Goal: Information Seeking & Learning: Learn about a topic

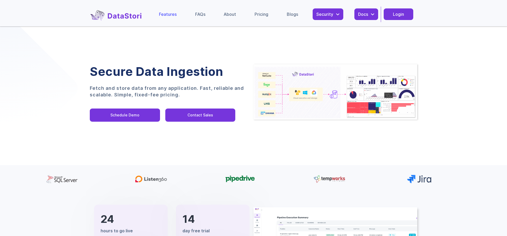
click at [168, 15] on div "Features" at bounding box center [168, 14] width 18 height 5
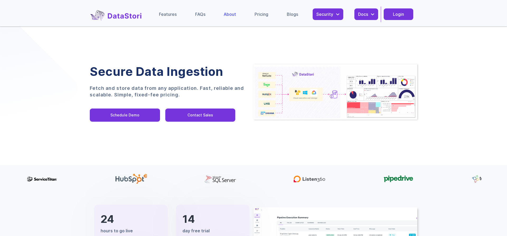
click at [229, 15] on div "About" at bounding box center [229, 14] width 12 height 5
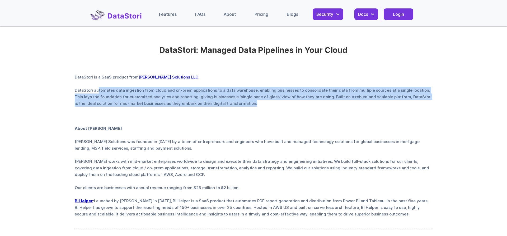
drag, startPoint x: 98, startPoint y: 89, endPoint x: 276, endPoint y: 120, distance: 180.3
click at [251, 103] on p "DataStori is a SaaS product from Vega Solutions LLC . DataStori automates data …" at bounding box center [253, 90] width 357 height 33
click at [203, 14] on div "FAQs" at bounding box center [200, 14] width 10 height 5
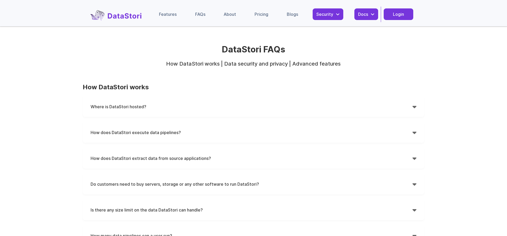
click at [171, 109] on h4 "Where is DataStori hosted?" at bounding box center [252, 107] width 322 height 8
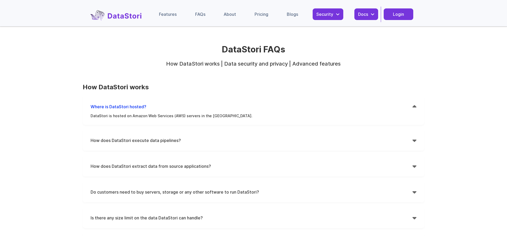
click at [185, 141] on h4 "How does DataStori execute data pipelines?" at bounding box center [252, 141] width 322 height 8
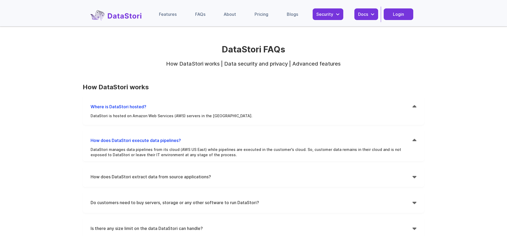
click at [159, 179] on h4 "How does DataStori extract data from source applications?" at bounding box center [252, 177] width 322 height 8
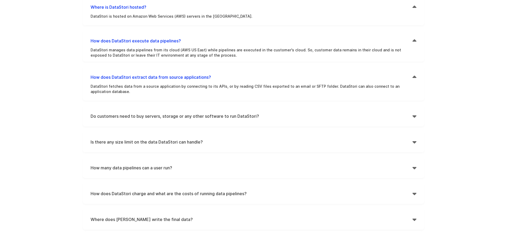
scroll to position [108, 0]
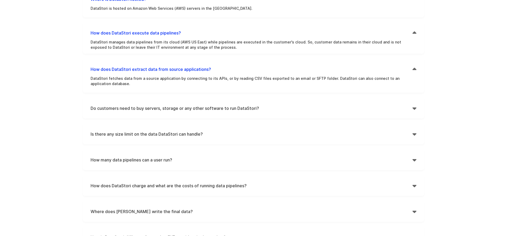
click at [215, 110] on h4 "Do customers need to buy servers, storage or any other software to run DataStor…" at bounding box center [252, 108] width 322 height 8
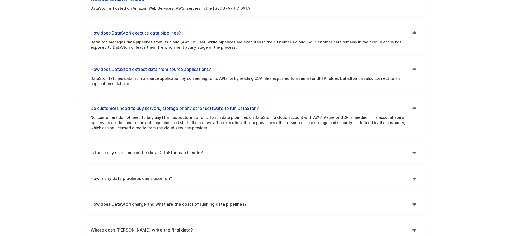
click at [165, 153] on h4 "Is there any size limit on the data DataStori can handle?" at bounding box center [252, 153] width 322 height 8
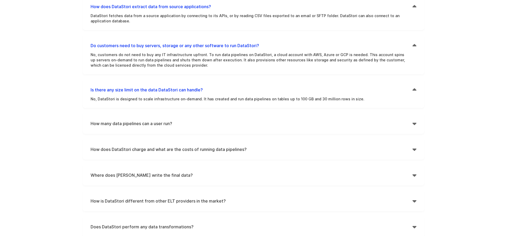
scroll to position [188, 0]
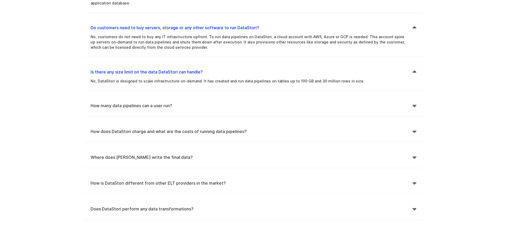
click at [140, 106] on h4 "How many data pipelines can a user run?" at bounding box center [252, 106] width 322 height 8
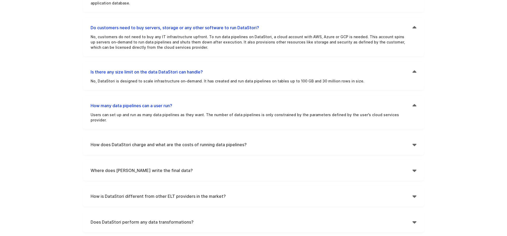
click at [108, 141] on h4 "How does DataStori charge and what are the costs of running data pipelines?" at bounding box center [252, 145] width 322 height 8
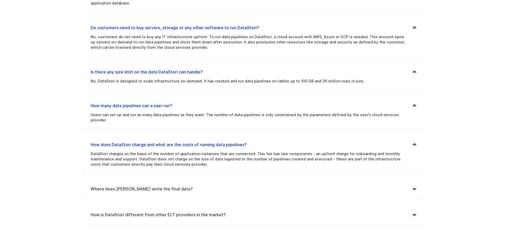
click at [131, 185] on h4 "Where does DataStori write the final data?" at bounding box center [252, 189] width 322 height 8
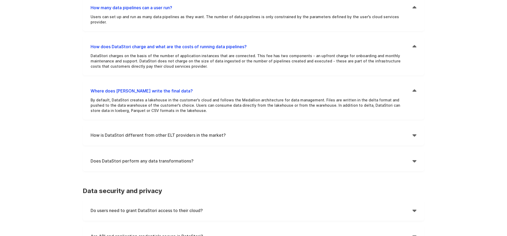
scroll to position [350, 0]
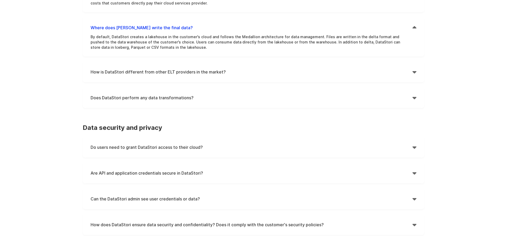
click at [156, 68] on h4 "How is DataStori different from other ELT providers in the market?" at bounding box center [252, 72] width 322 height 8
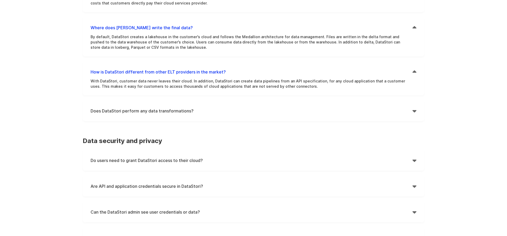
click at [149, 107] on h4 "Does DataStori perform any data transformations?" at bounding box center [252, 111] width 322 height 8
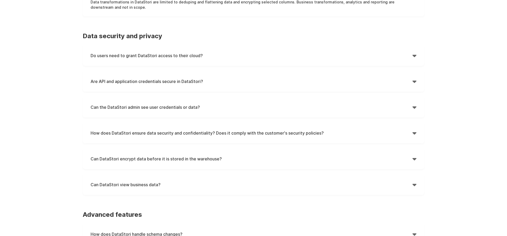
scroll to position [458, 0]
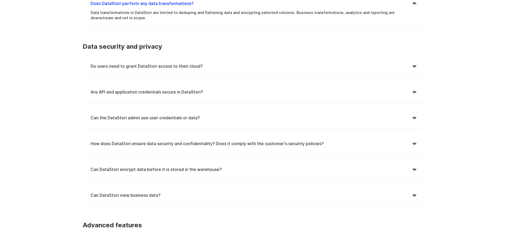
click at [131, 63] on h4 "Do users need to grant DataStori access to their cloud?" at bounding box center [252, 66] width 322 height 8
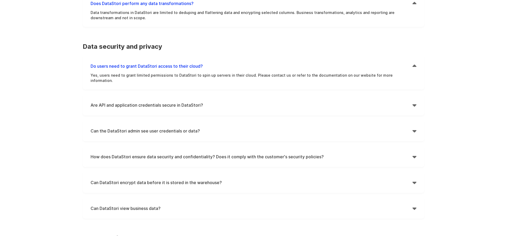
click at [137, 101] on h4 "Are API and application credentials secure in DataStori?" at bounding box center [252, 105] width 322 height 8
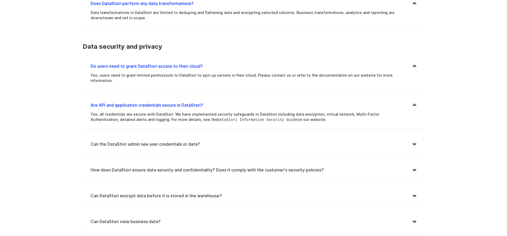
click at [154, 140] on h4 "Can the DataStori admin see user credentials or data?" at bounding box center [252, 144] width 322 height 8
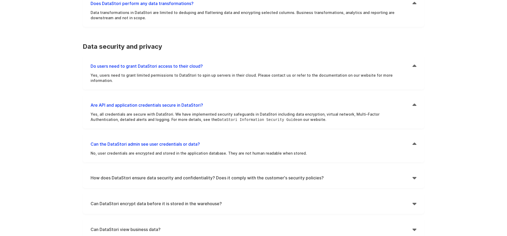
click at [151, 174] on h4 "How does DataStori ensure data security and confidentiality? Does it comply wit…" at bounding box center [252, 178] width 322 height 8
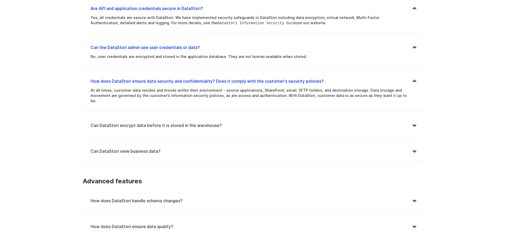
scroll to position [565, 0]
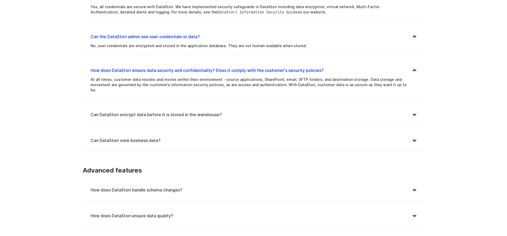
click at [155, 111] on h4 "Can DataStori encrypt data before it is stored in the warehouse?" at bounding box center [252, 115] width 322 height 8
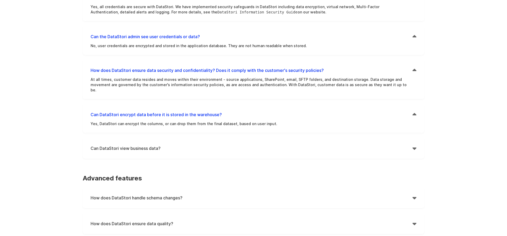
click at [139, 145] on h4 "Can DataStori view business data?" at bounding box center [252, 149] width 322 height 8
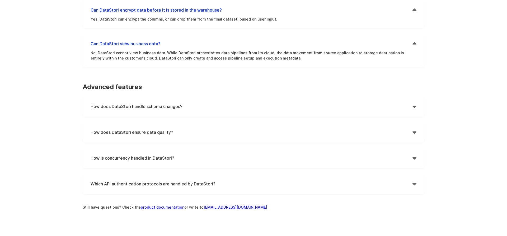
scroll to position [673, 0]
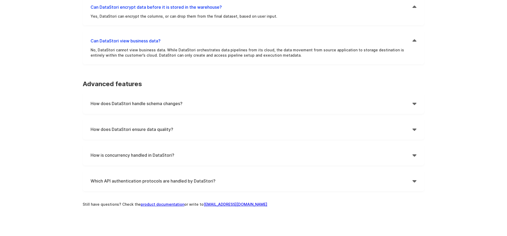
click at [162, 177] on h4 "Which API authentication protocols are handled by DataStori?" at bounding box center [252, 181] width 322 height 8
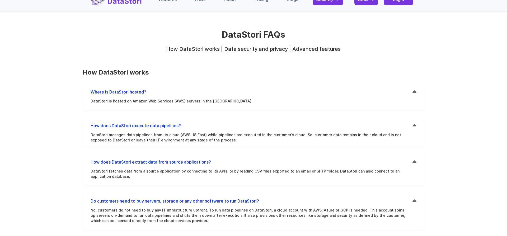
scroll to position [0, 0]
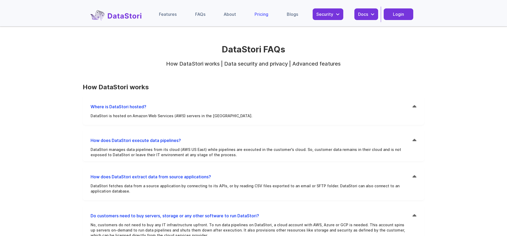
click at [258, 14] on div "Pricing" at bounding box center [261, 14] width 14 height 5
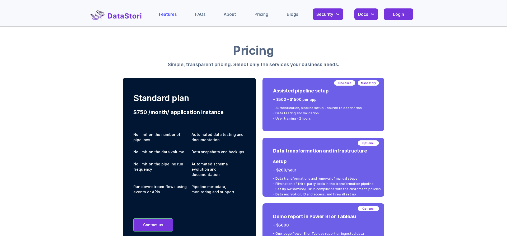
click at [167, 14] on div "Features" at bounding box center [168, 14] width 18 height 5
click at [227, 16] on div "About" at bounding box center [229, 14] width 12 height 5
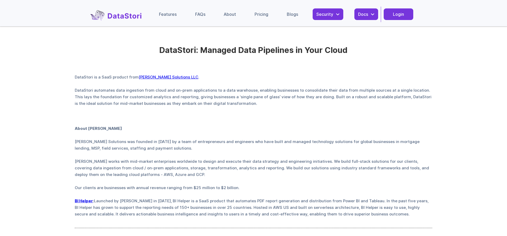
click at [81, 200] on strong "BI Helper" at bounding box center [84, 201] width 18 height 5
